Goal: Transaction & Acquisition: Purchase product/service

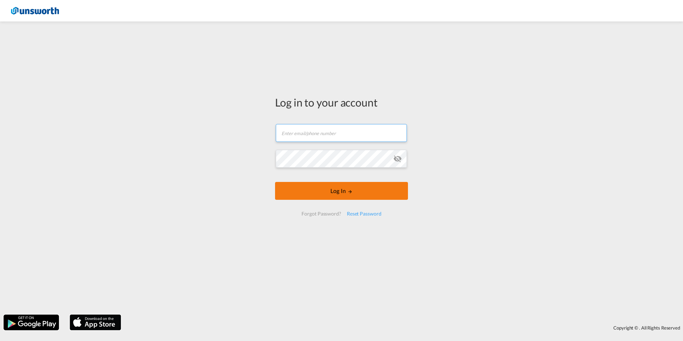
type input "[EMAIL_ADDRESS][PERSON_NAME][DOMAIN_NAME]"
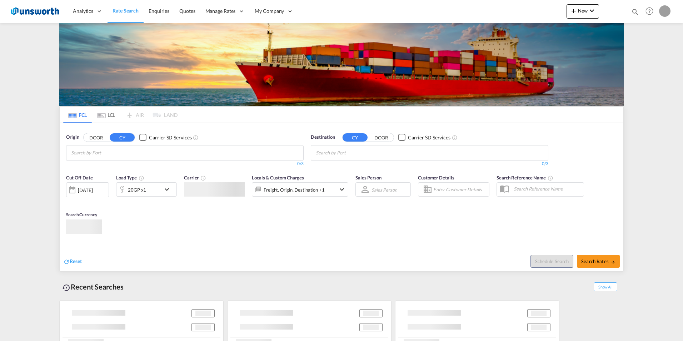
click at [351, 189] on body "Analytics Reports Dashboard Rate Search Enquiries Quotes" at bounding box center [341, 170] width 683 height 341
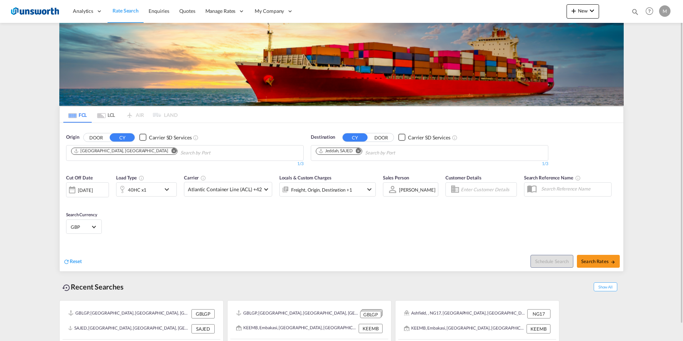
click at [171, 150] on md-icon "Remove" at bounding box center [173, 150] width 5 height 5
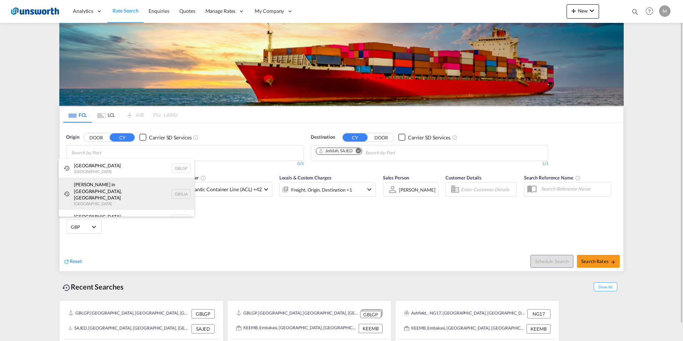
click at [107, 187] on div "[PERSON_NAME] in [GEOGRAPHIC_DATA], [GEOGRAPHIC_DATA] GBSUA" at bounding box center [127, 194] width 136 height 32
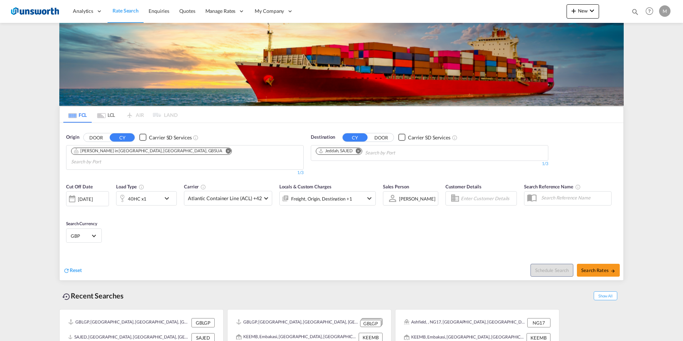
click at [100, 138] on button "DOOR" at bounding box center [96, 137] width 25 height 8
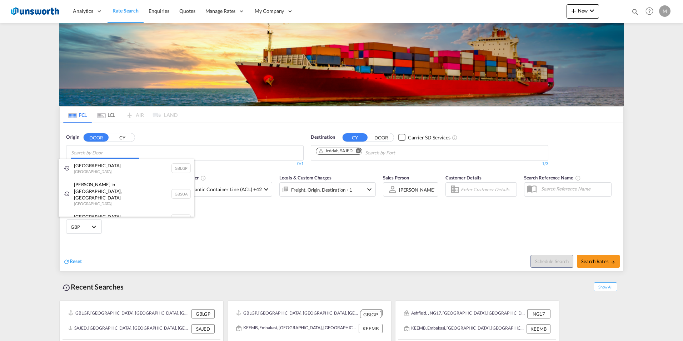
click at [133, 153] on body "Analytics Reports Dashboard Rate Search Enquiries Quotes" at bounding box center [341, 170] width 683 height 341
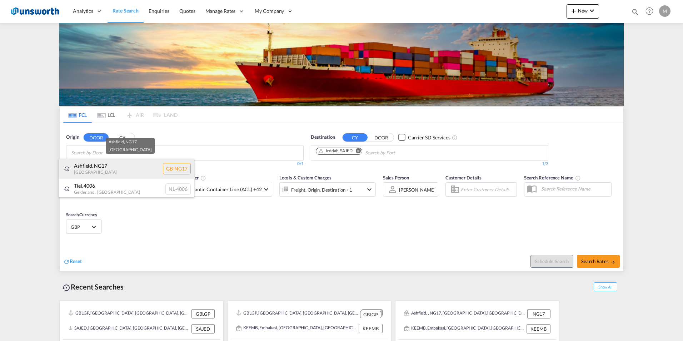
click at [90, 169] on div "Ashfield , NG17 [GEOGRAPHIC_DATA] [GEOGRAPHIC_DATA]-NG17" at bounding box center [127, 169] width 136 height 20
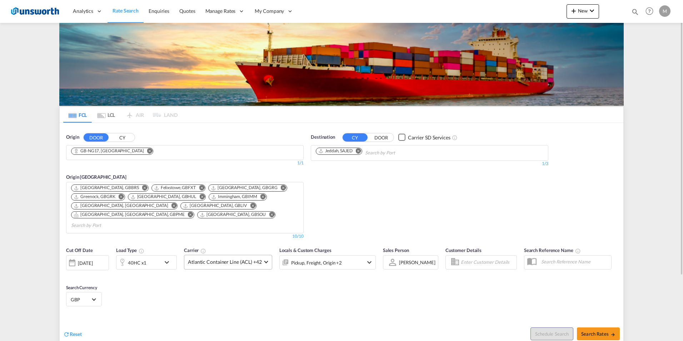
click at [268, 255] on md-select-value "Atlantic Container Line (ACL) +42" at bounding box center [228, 262] width 88 height 14
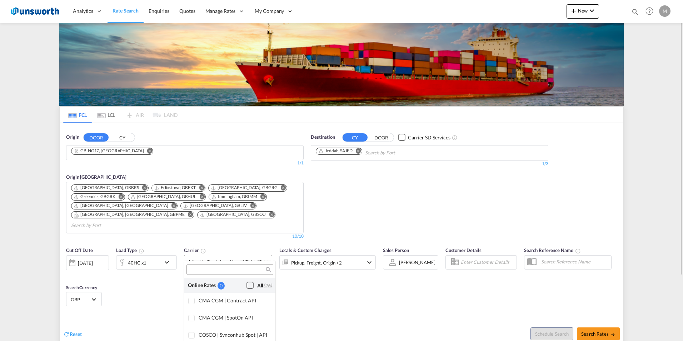
scroll to position [437, 0]
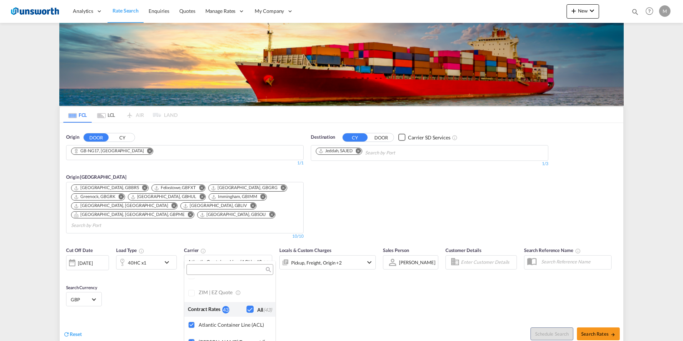
click at [607, 321] on md-backdrop at bounding box center [341, 170] width 683 height 341
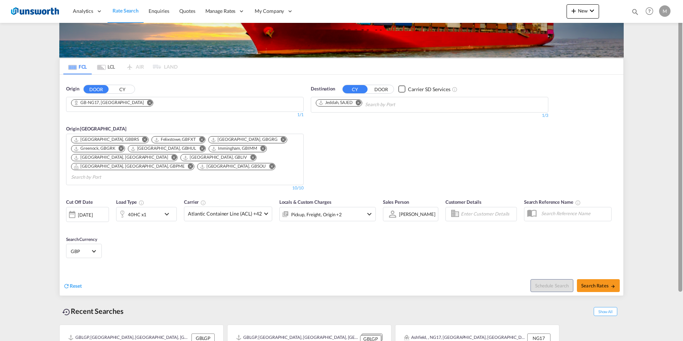
scroll to position [53, 0]
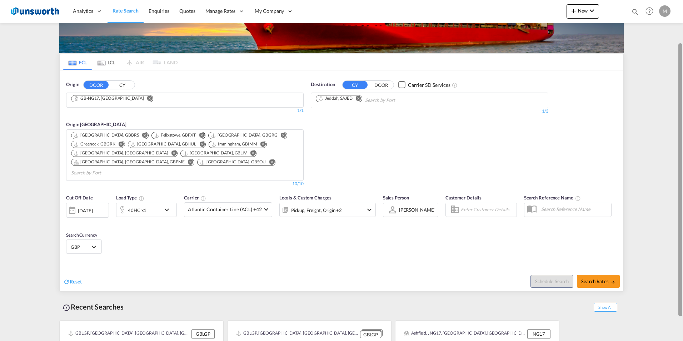
drag, startPoint x: 682, startPoint y: 268, endPoint x: 674, endPoint y: 308, distance: 40.7
click at [674, 308] on md-content "Analytics Reports Dashboard Rate Search Enquiries Quotes" at bounding box center [341, 170] width 683 height 341
click at [601, 278] on span "Search Rates" at bounding box center [598, 281] width 34 height 6
type input "NG17 to SAJED / [DATE]"
